Goal: Task Accomplishment & Management: Use online tool/utility

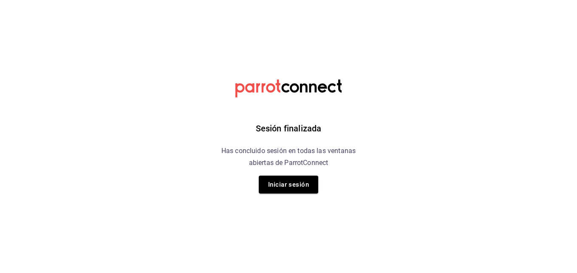
drag, startPoint x: 291, startPoint y: 179, endPoint x: 294, endPoint y: 184, distance: 6.4
click at [291, 179] on button "Iniciar sesión" at bounding box center [288, 184] width 59 height 18
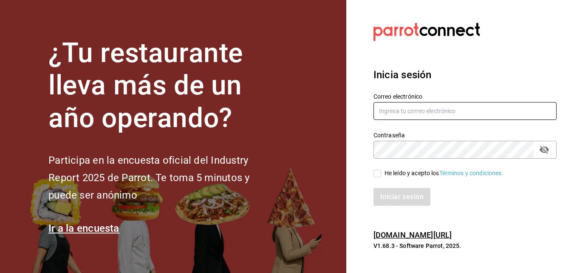
type input "[PERSON_NAME][EMAIL_ADDRESS][PERSON_NAME][DOMAIN_NAME]"
click at [379, 175] on input "He leído y acepto los Términos y condiciones." at bounding box center [377, 173] width 8 height 8
checkbox input "true"
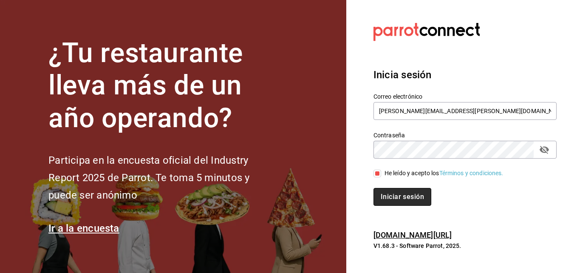
click at [392, 195] on button "Iniciar sesión" at bounding box center [402, 197] width 58 height 18
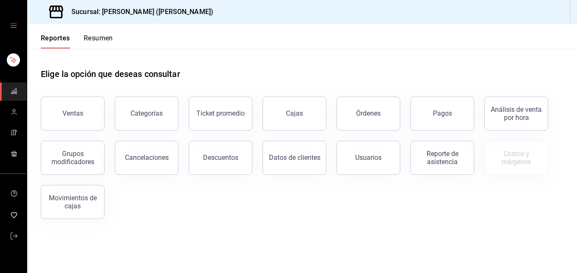
click at [88, 34] on button "Resumen" at bounding box center [98, 41] width 29 height 14
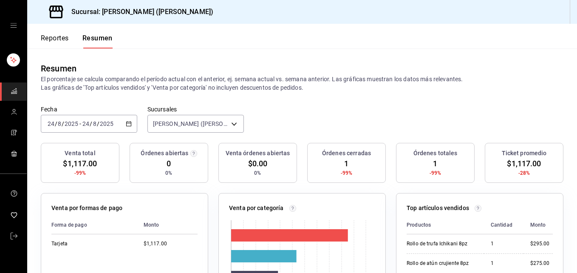
click at [73, 119] on div "[DATE] [DATE] - [DATE] [DATE]" at bounding box center [89, 124] width 96 height 18
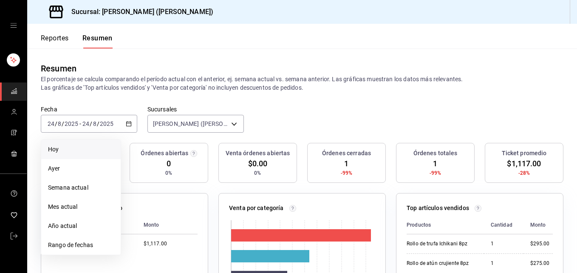
click at [75, 147] on span "Hoy" at bounding box center [81, 149] width 66 height 9
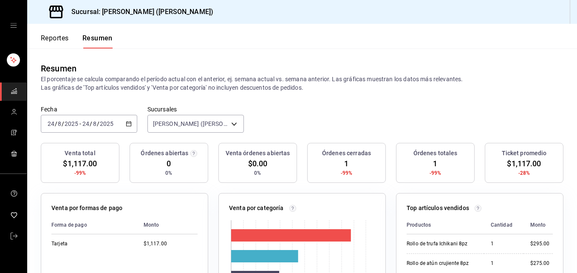
click at [70, 116] on div "[DATE] [DATE] - [DATE] [DATE]" at bounding box center [89, 124] width 96 height 18
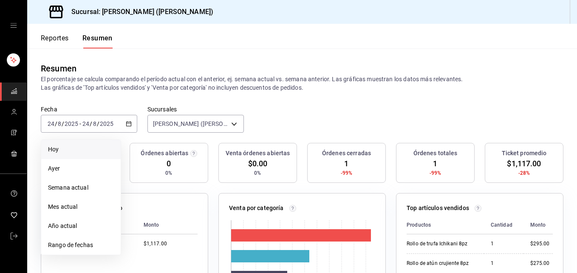
click at [69, 151] on span "Hoy" at bounding box center [81, 149] width 66 height 9
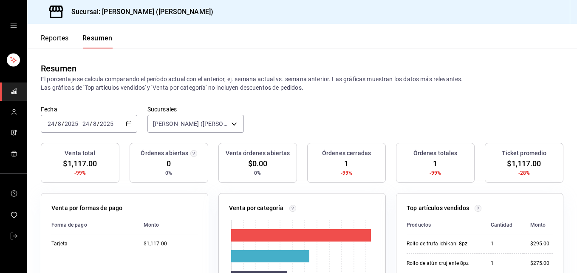
click at [55, 36] on font "Reportes" at bounding box center [55, 38] width 28 height 8
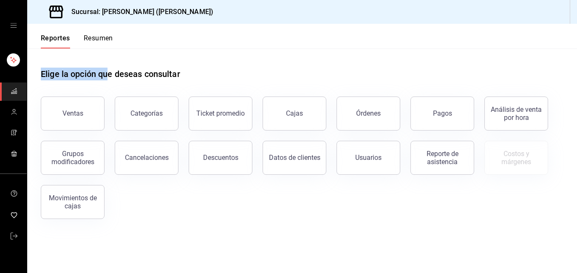
drag, startPoint x: 110, startPoint y: 76, endPoint x: 302, endPoint y: 86, distance: 192.7
click at [281, 25] on div "Reportes Resumen Elige la opción que deseas consultar Ventas Categorías Ticket …" at bounding box center [302, 148] width 550 height 249
click at [212, 55] on div "Elige la opción que deseas consultar" at bounding box center [302, 67] width 522 height 38
click at [59, 117] on button "Ventas" at bounding box center [73, 113] width 64 height 34
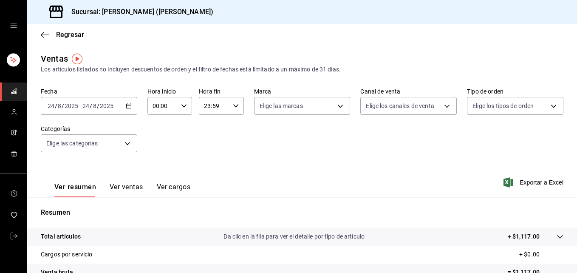
click at [124, 103] on div "[DATE] [DATE] - [DATE] [DATE]" at bounding box center [89, 106] width 96 height 18
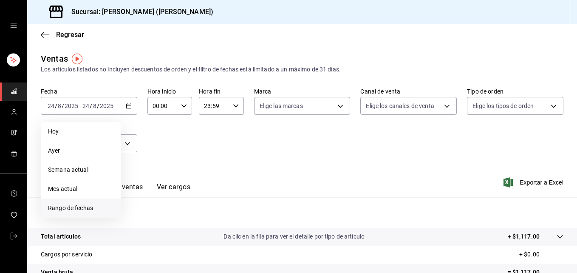
click at [99, 211] on span "Rango de fechas" at bounding box center [81, 207] width 66 height 9
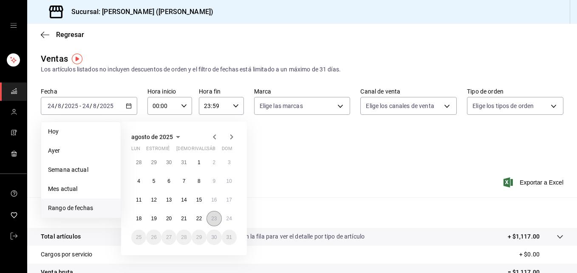
click at [213, 220] on abbr "23" at bounding box center [214, 218] width 6 height 6
click at [228, 223] on button "24" at bounding box center [229, 218] width 15 height 15
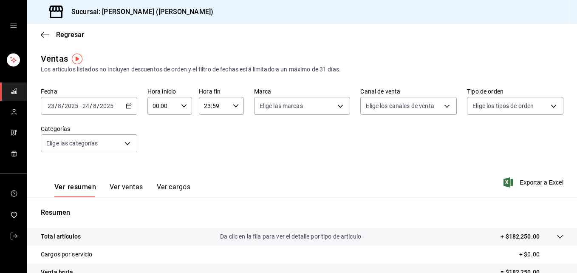
click at [181, 104] on icon "button" at bounding box center [184, 106] width 6 height 6
click at [159, 146] on span "05" at bounding box center [157, 144] width 8 height 7
type input "05:00"
click at [216, 104] on div at bounding box center [288, 136] width 577 height 273
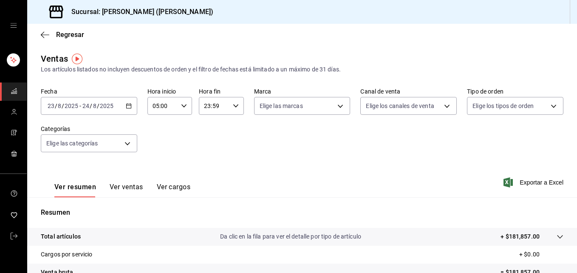
click at [226, 104] on input "23:59" at bounding box center [214, 105] width 30 height 17
click at [207, 150] on button "05" at bounding box center [208, 144] width 19 height 17
type input "05:59"
click at [425, 206] on div at bounding box center [288, 136] width 577 height 273
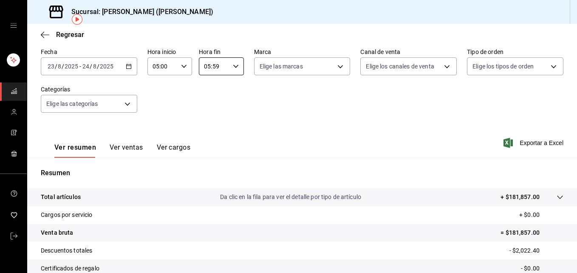
scroll to position [127, 0]
